Goal: Task Accomplishment & Management: Use online tool/utility

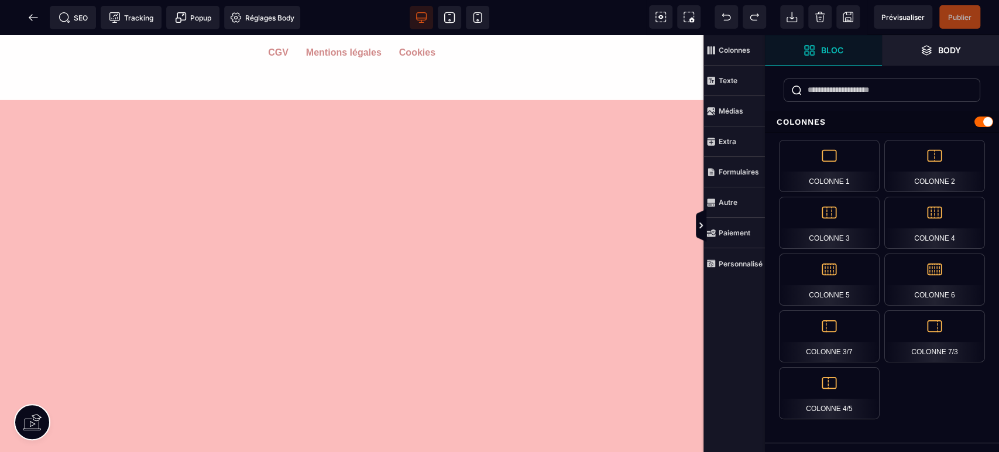
scroll to position [2546, 0]
click at [33, 15] on icon at bounding box center [34, 18] width 12 height 12
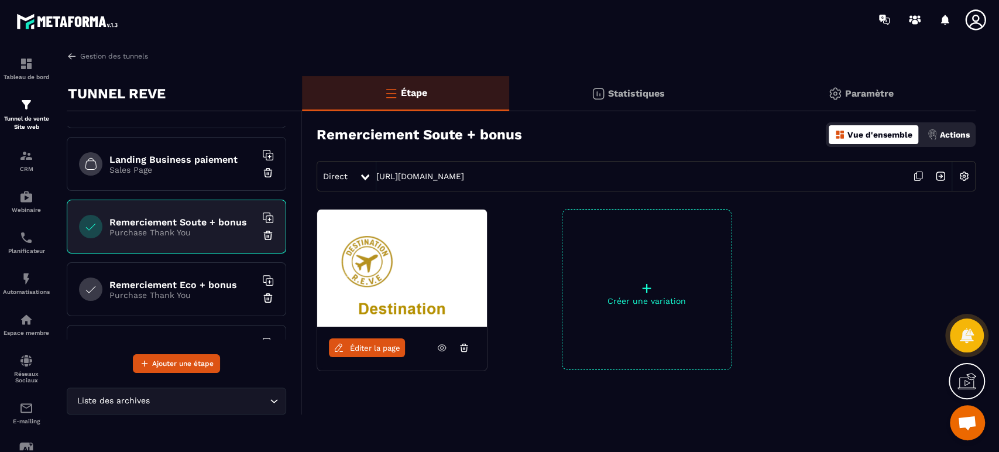
scroll to position [260, 0]
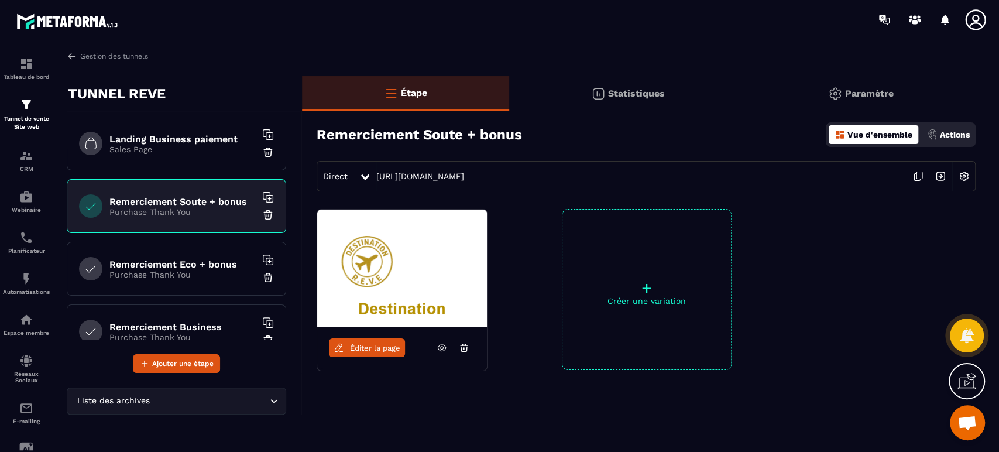
click at [201, 259] on h6 "Remerciement Eco + bonus" at bounding box center [182, 264] width 146 height 11
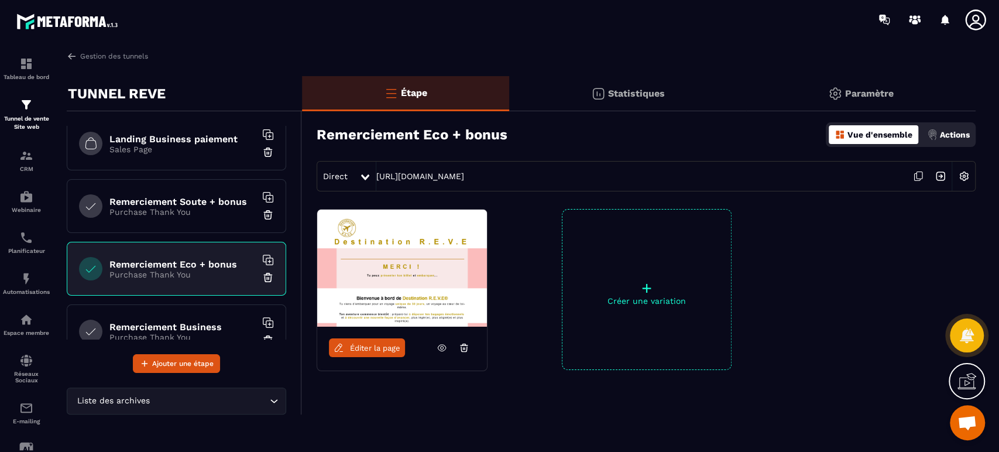
click at [379, 349] on span "Éditer la page" at bounding box center [375, 348] width 50 height 9
